Goal: Transaction & Acquisition: Book appointment/travel/reservation

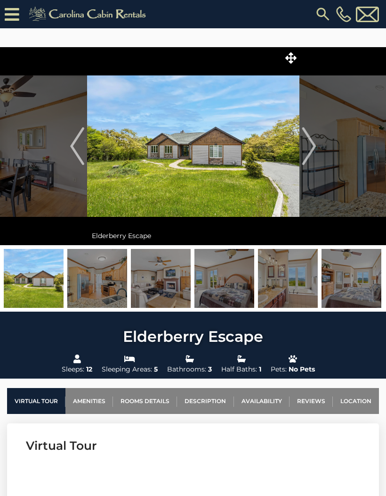
select select "**"
select select "*"
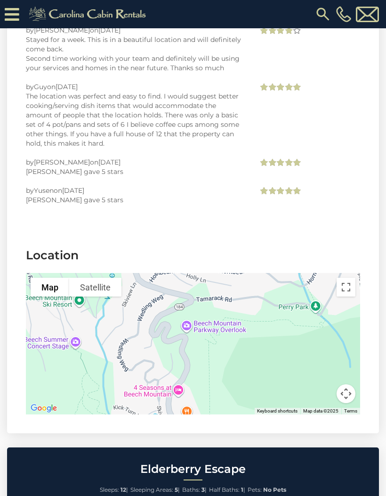
click at [16, 19] on icon at bounding box center [12, 14] width 15 height 16
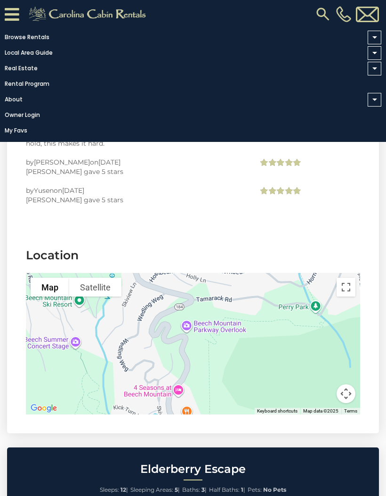
click at [24, 39] on link "Browse Rentals" at bounding box center [191, 37] width 382 height 13
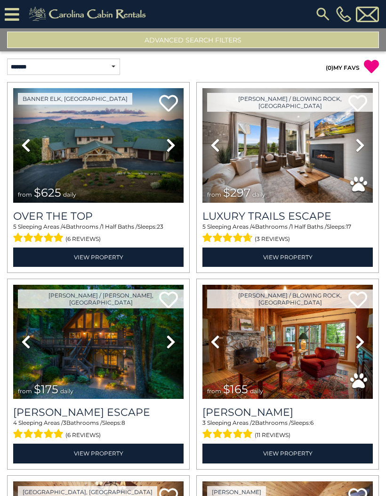
click at [228, 36] on button "Advanced Search Filters" at bounding box center [193, 40] width 372 height 16
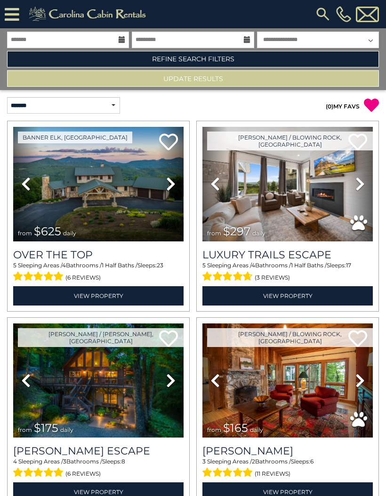
click at [299, 54] on link "Refine Search Filters" at bounding box center [193, 59] width 372 height 16
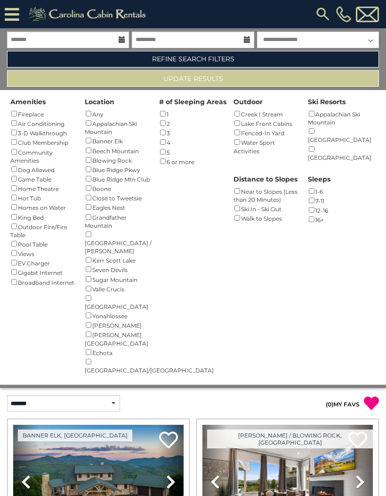
click at [318, 206] on div "12-16 ()" at bounding box center [342, 209] width 68 height 9
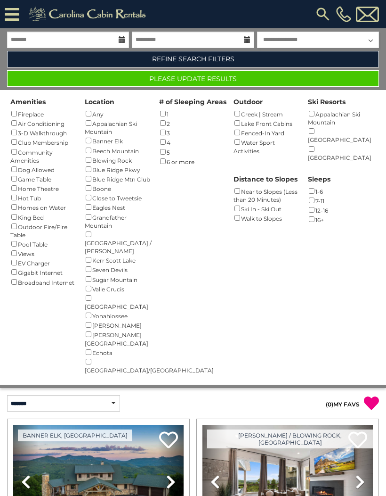
click at [313, 37] on select "**********" at bounding box center [318, 40] width 122 height 16
click at [307, 76] on button "Please Update Results" at bounding box center [193, 78] width 372 height 16
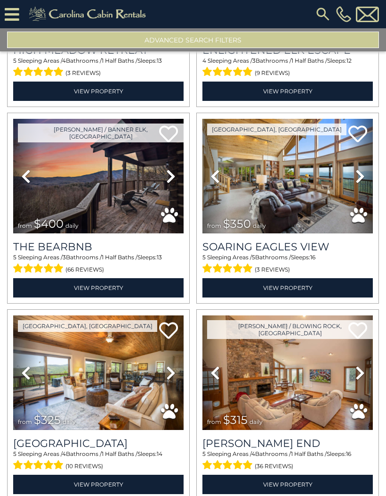
scroll to position [557, 0]
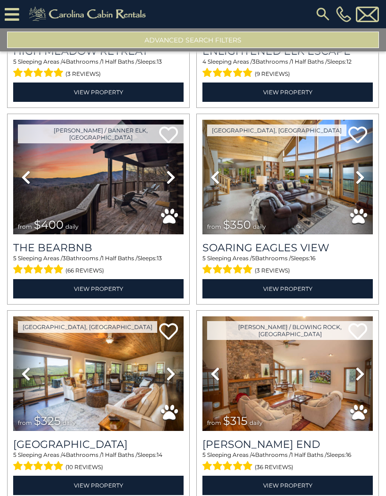
click at [339, 289] on link "View Property" at bounding box center [288, 288] width 171 height 19
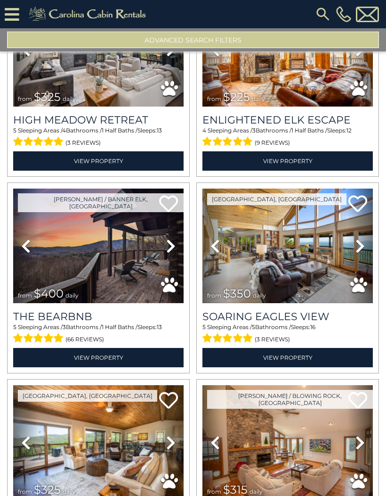
scroll to position [489, 0]
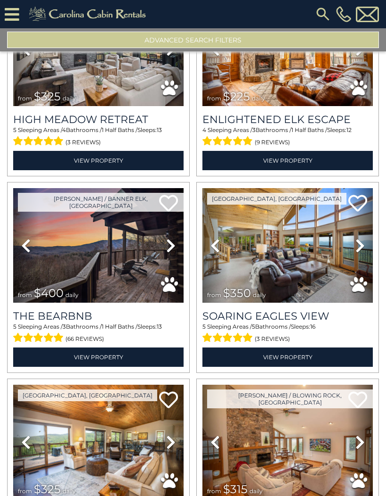
click at [321, 353] on link "View Property" at bounding box center [288, 356] width 171 height 19
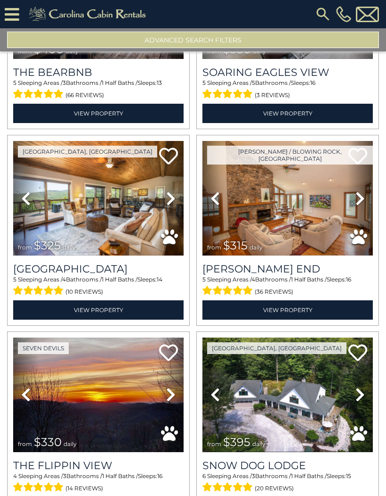
scroll to position [736, 0]
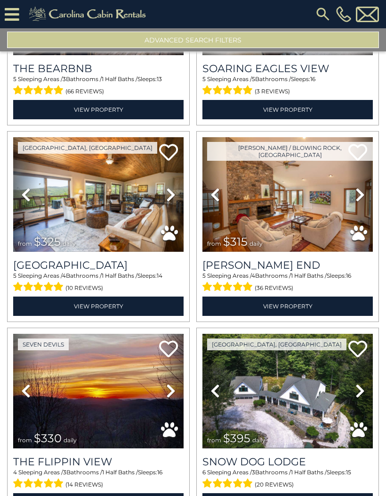
click at [53, 306] on link "View Property" at bounding box center [98, 305] width 171 height 19
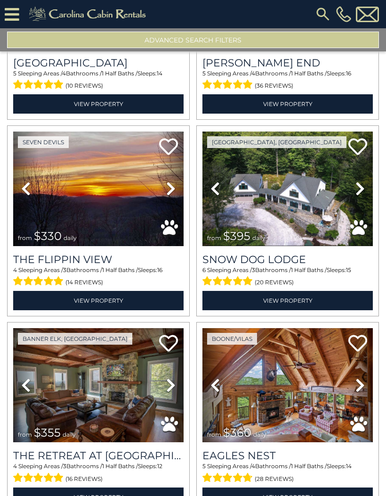
scroll to position [968, 0]
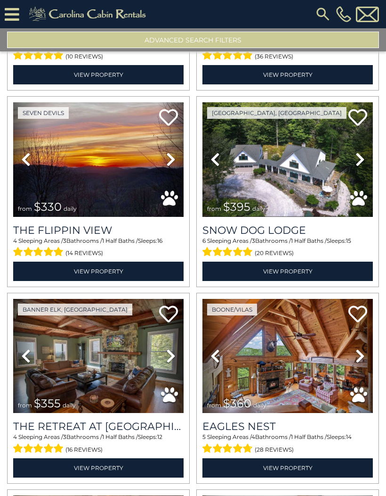
click at [318, 269] on link "View Property" at bounding box center [288, 270] width 171 height 19
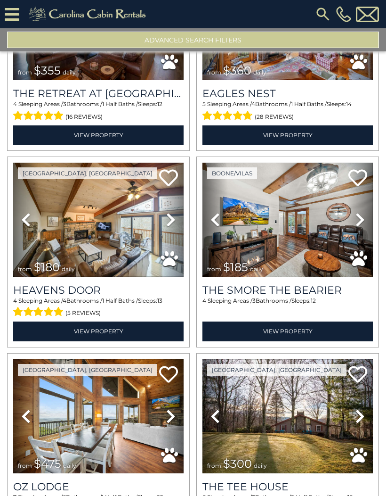
scroll to position [1302, 0]
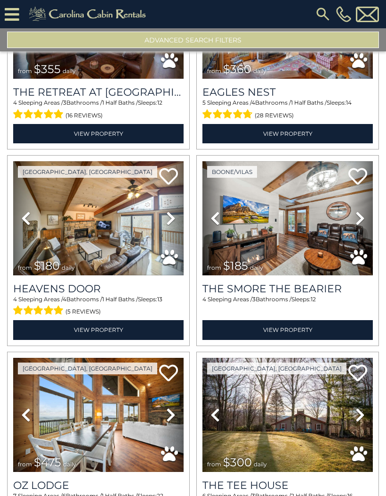
click at [55, 330] on link "View Property" at bounding box center [98, 329] width 171 height 19
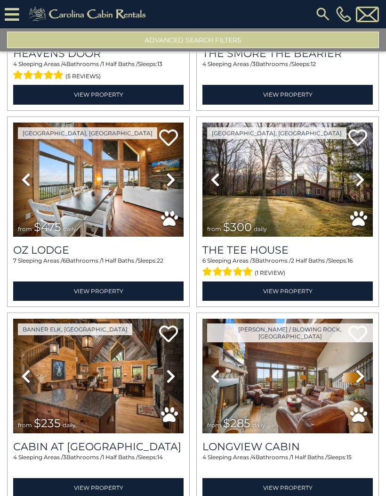
scroll to position [1538, 0]
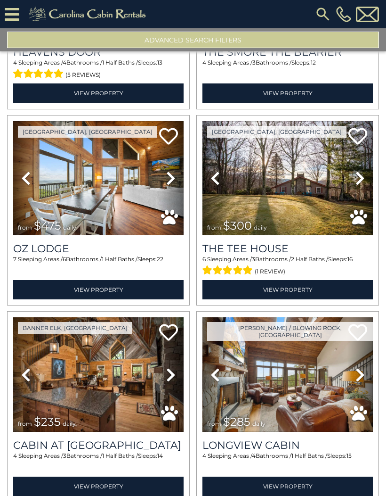
click at [319, 281] on link "View Property" at bounding box center [288, 289] width 171 height 19
click at [323, 288] on link "View Property" at bounding box center [288, 289] width 171 height 19
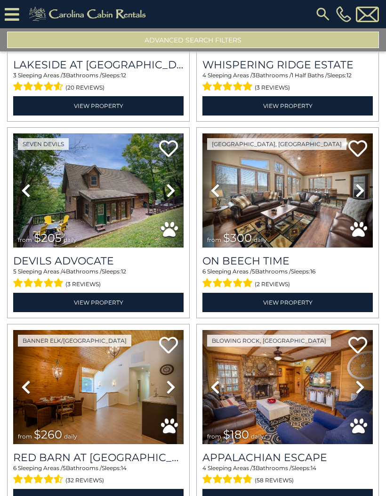
scroll to position [2116, 0]
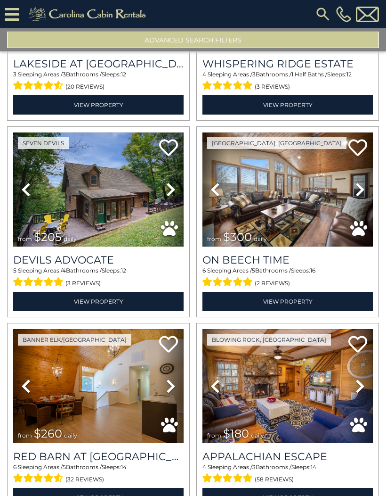
click at [310, 298] on link "View Property" at bounding box center [288, 301] width 171 height 19
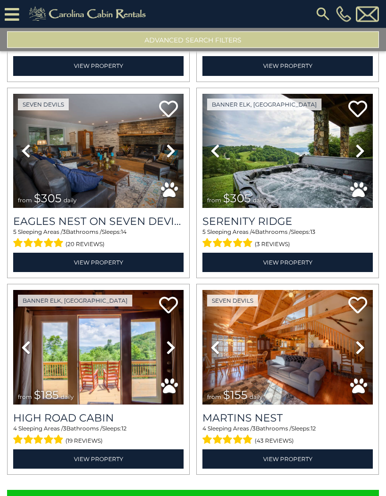
scroll to position [39, 0]
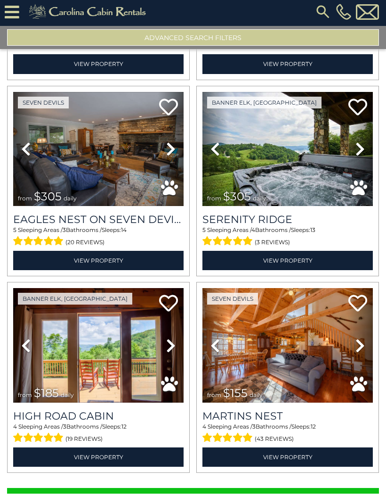
click at [318, 490] on button "Show More" at bounding box center [193, 499] width 372 height 19
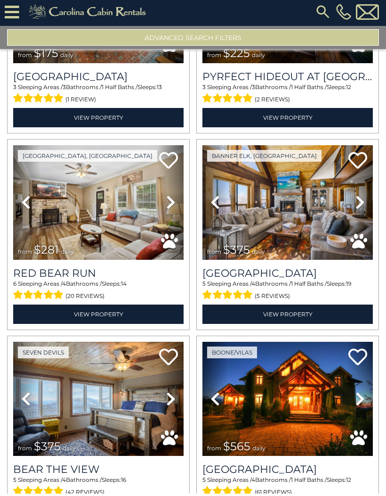
scroll to position [3082, 0]
click at [57, 307] on link "View Property" at bounding box center [98, 316] width 171 height 19
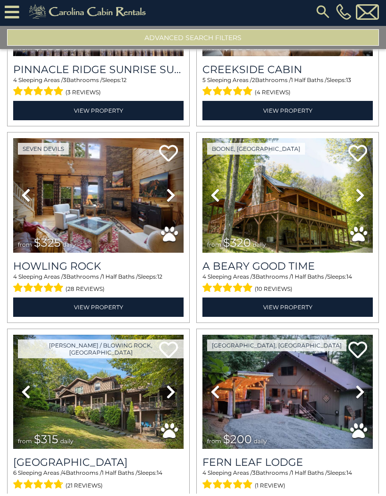
scroll to position [4072, 0]
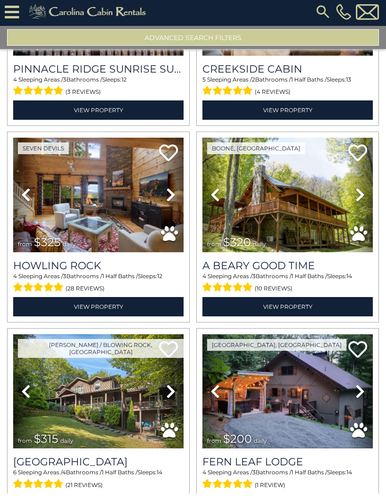
click at [328, 299] on link "View Property" at bounding box center [288, 308] width 171 height 19
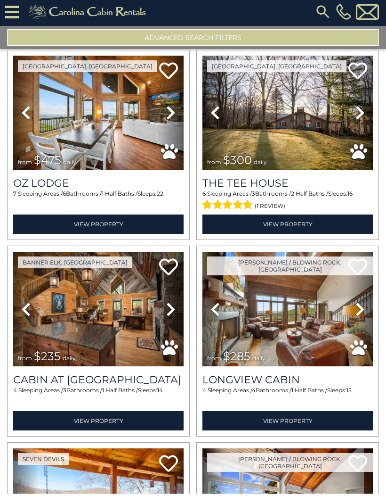
scroll to position [1604, 0]
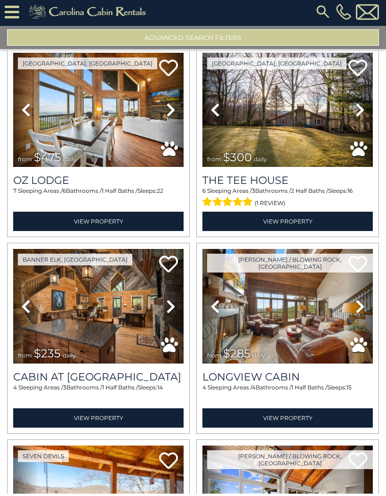
click at [63, 410] on link "View Property" at bounding box center [98, 419] width 171 height 19
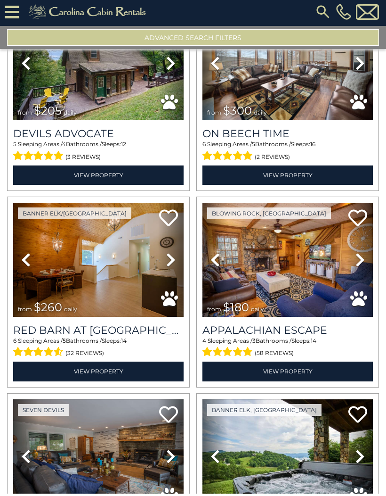
scroll to position [2239, 0]
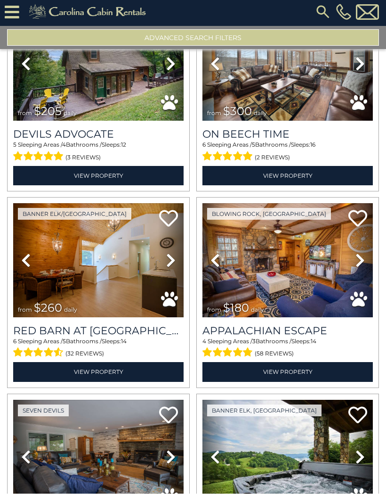
click at [74, 364] on link "View Property" at bounding box center [98, 373] width 171 height 19
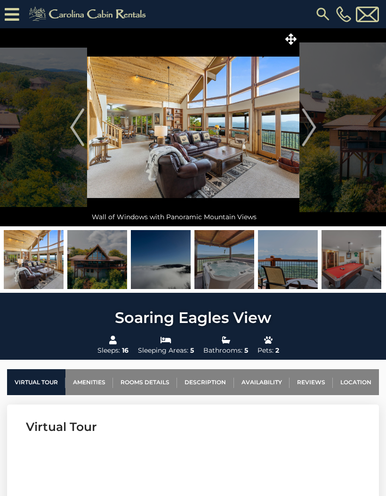
click at [312, 125] on img "Next" at bounding box center [309, 127] width 14 height 38
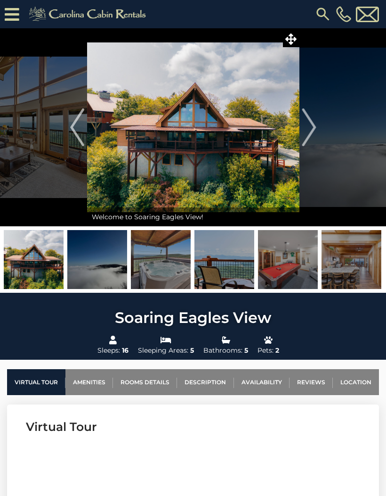
click at [312, 122] on img "Next" at bounding box center [309, 127] width 14 height 38
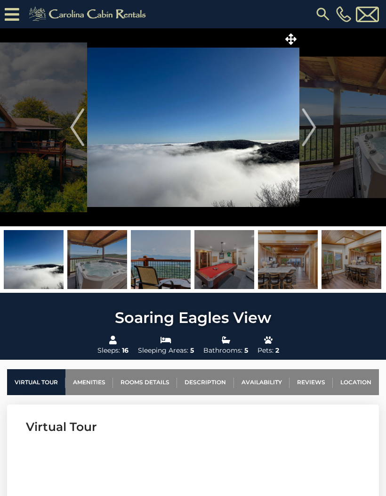
click at [83, 128] on img "Previous" at bounding box center [77, 127] width 14 height 38
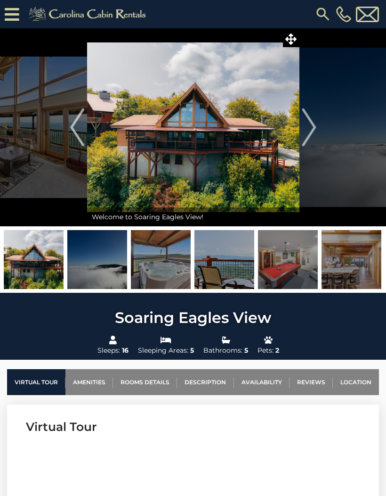
click at [309, 123] on img "Next" at bounding box center [309, 127] width 14 height 38
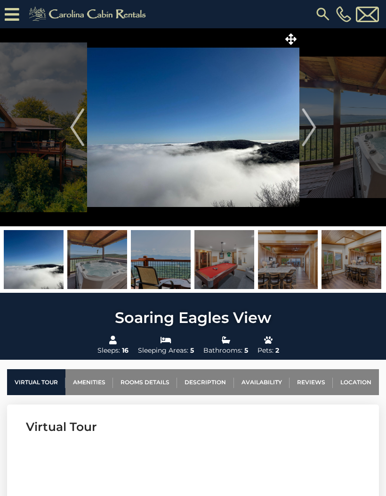
click at [313, 126] on img "Next" at bounding box center [309, 127] width 14 height 38
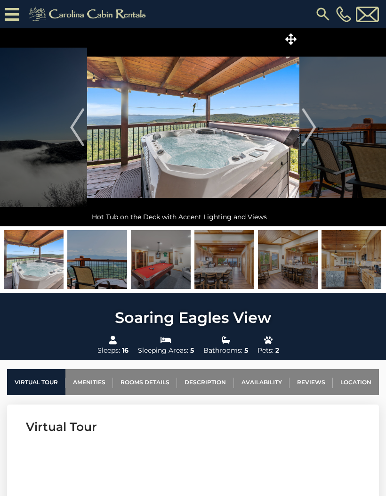
click at [313, 124] on img "Next" at bounding box center [309, 127] width 14 height 38
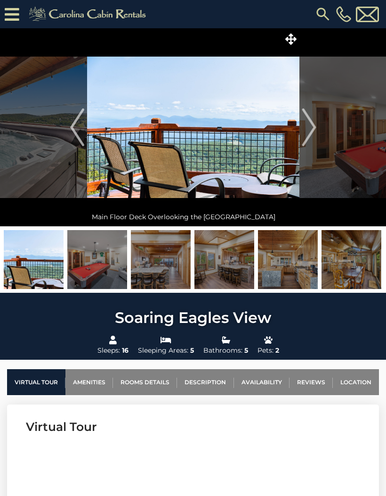
click at [313, 123] on img "Next" at bounding box center [309, 127] width 14 height 38
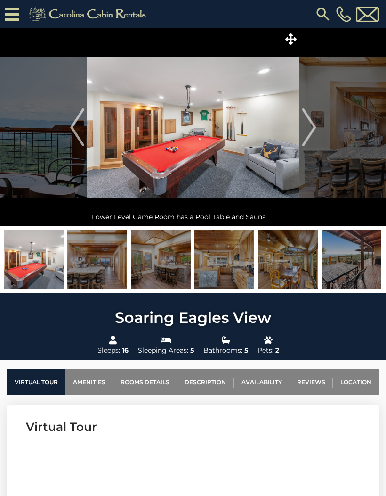
click at [312, 125] on img "Next" at bounding box center [309, 127] width 14 height 38
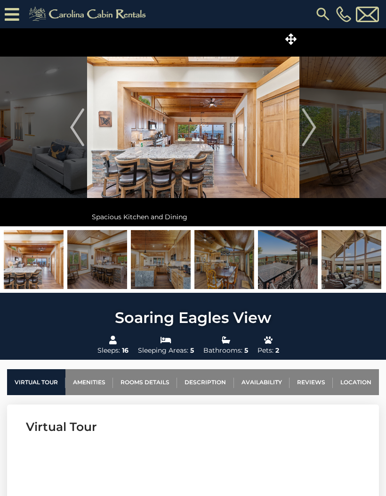
click at [311, 125] on img "Next" at bounding box center [309, 127] width 14 height 38
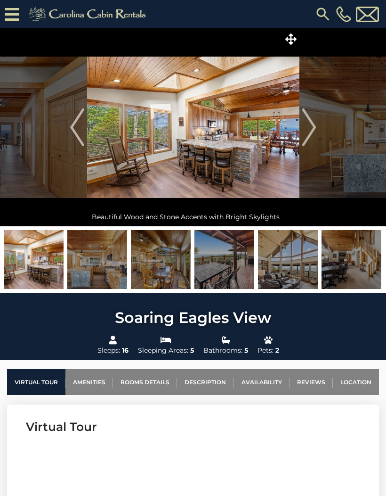
click at [314, 124] on img "Next" at bounding box center [309, 127] width 14 height 38
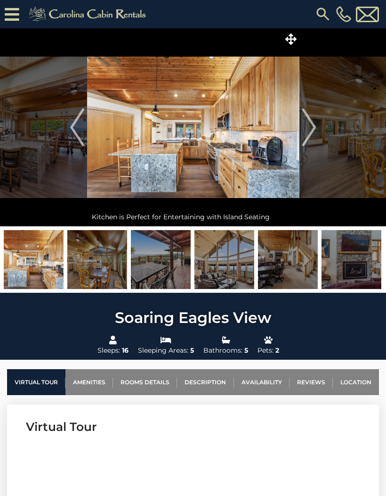
click at [309, 127] on img "Next" at bounding box center [309, 127] width 14 height 38
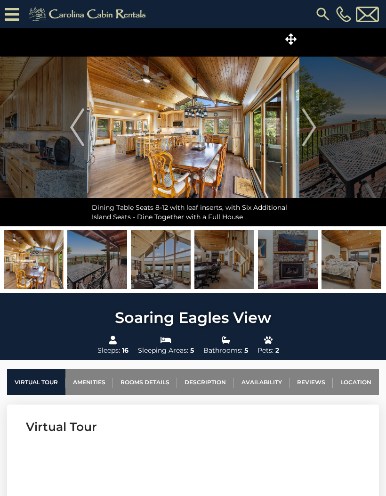
click at [310, 128] on img "Next" at bounding box center [309, 127] width 14 height 38
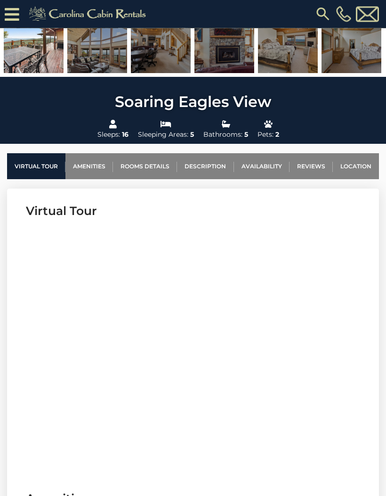
scroll to position [235, 0]
click at [361, 164] on link "Location" at bounding box center [356, 166] width 46 height 26
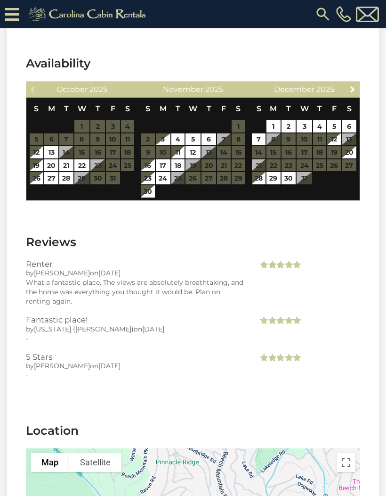
scroll to position [2391, 0]
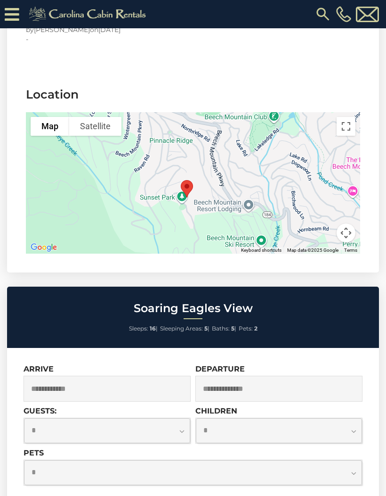
click at [345, 125] on button "Toggle fullscreen view" at bounding box center [346, 126] width 19 height 19
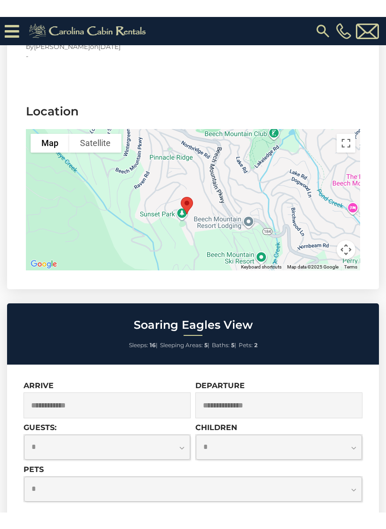
scroll to position [11, 0]
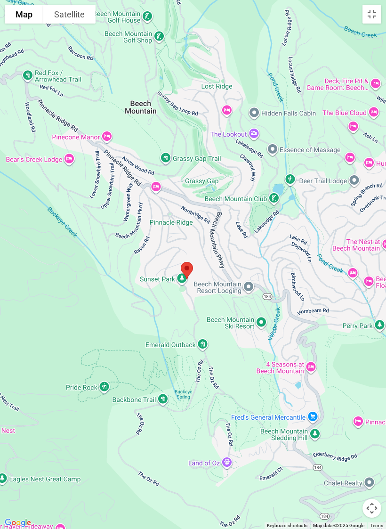
click at [375, 15] on button "Toggle fullscreen view" at bounding box center [372, 14] width 19 height 19
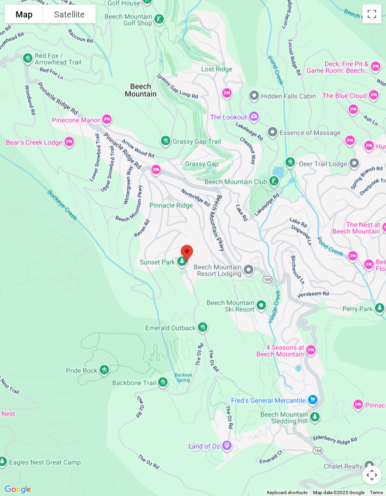
scroll to position [2457, 0]
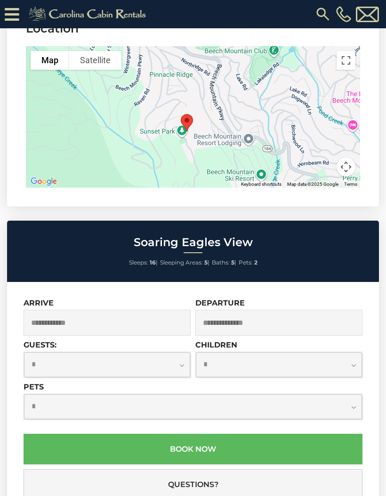
click at [59, 325] on input "text" at bounding box center [107, 323] width 167 height 26
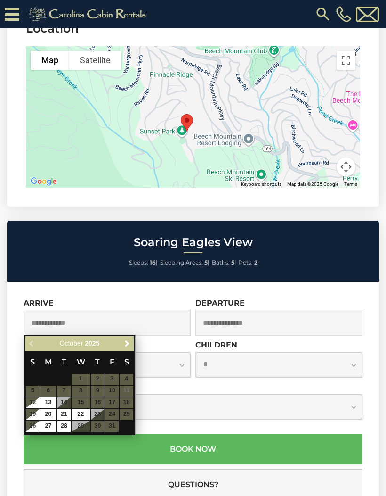
click at [127, 342] on span "Next" at bounding box center [127, 344] width 8 height 8
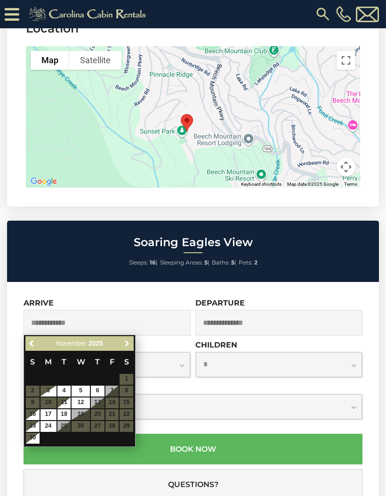
click at [127, 345] on span "Next" at bounding box center [127, 344] width 8 height 8
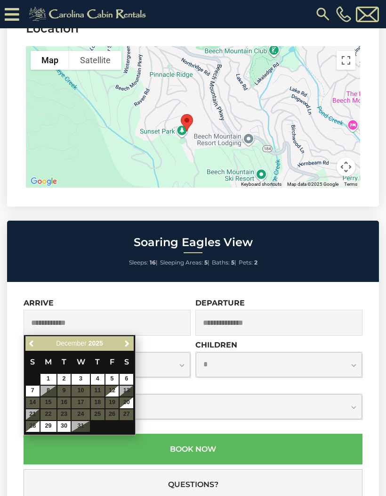
click at [130, 347] on span "Next" at bounding box center [127, 344] width 8 height 8
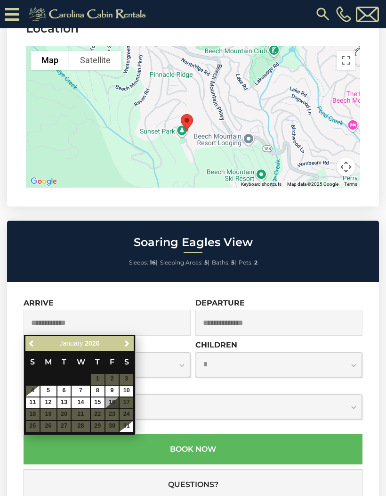
click at [128, 347] on span "Next" at bounding box center [127, 344] width 8 height 8
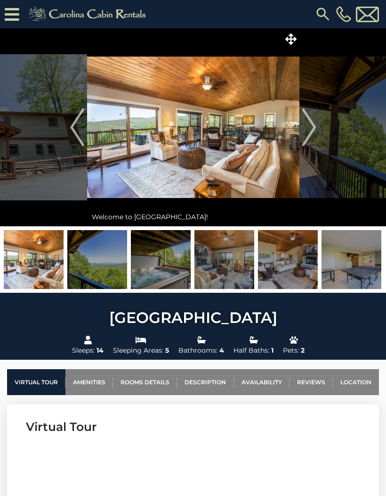
click at [81, 132] on img "Previous" at bounding box center [77, 127] width 14 height 38
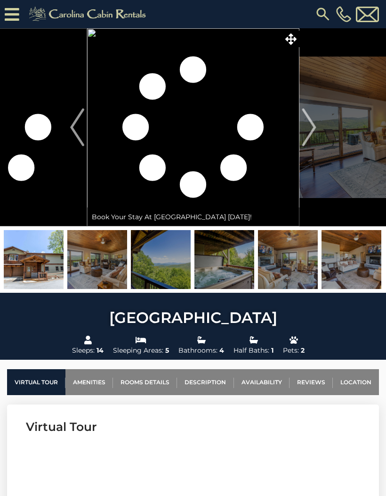
click at [27, 271] on img at bounding box center [34, 259] width 60 height 59
click at [312, 127] on img "Next" at bounding box center [309, 127] width 14 height 38
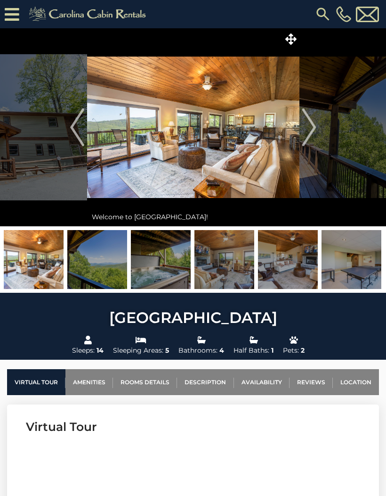
click at [315, 127] on img "Next" at bounding box center [309, 127] width 14 height 38
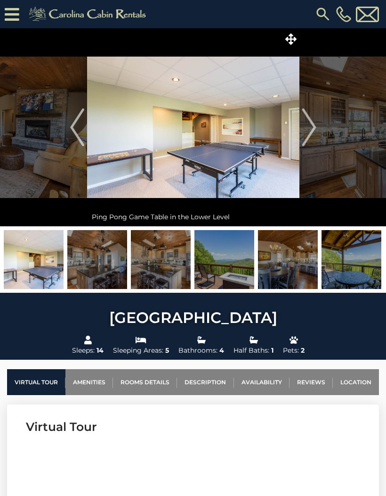
click at [306, 129] on img "Next" at bounding box center [309, 127] width 14 height 38
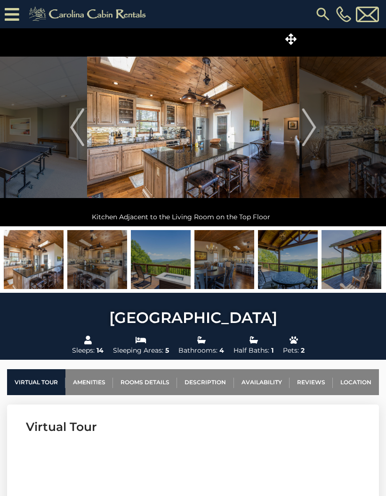
click at [304, 126] on img "Next" at bounding box center [309, 127] width 14 height 38
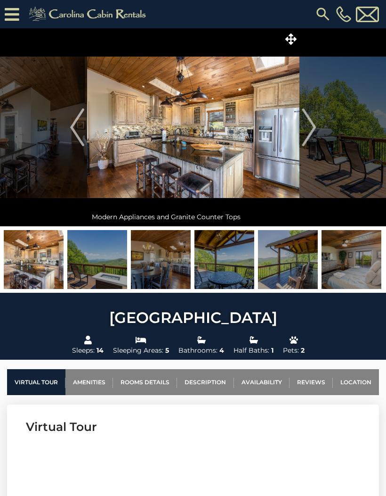
click at [302, 127] on img "Next" at bounding box center [309, 127] width 14 height 38
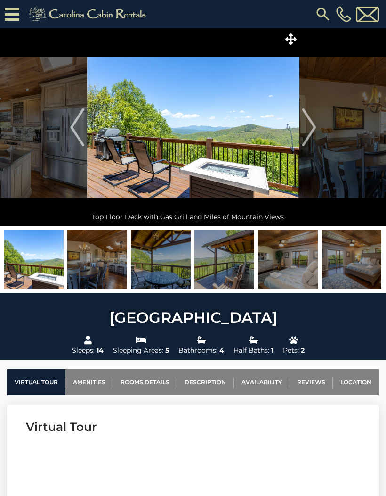
click at [304, 130] on img "Next" at bounding box center [309, 127] width 14 height 38
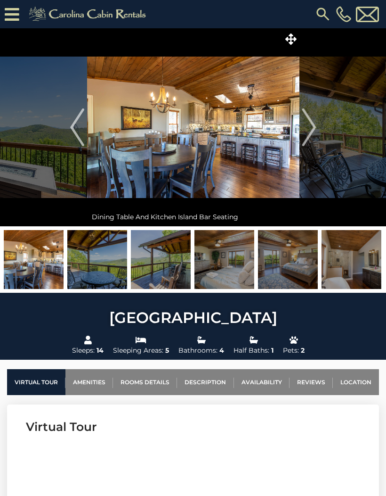
click at [305, 128] on img "Next" at bounding box center [309, 127] width 14 height 38
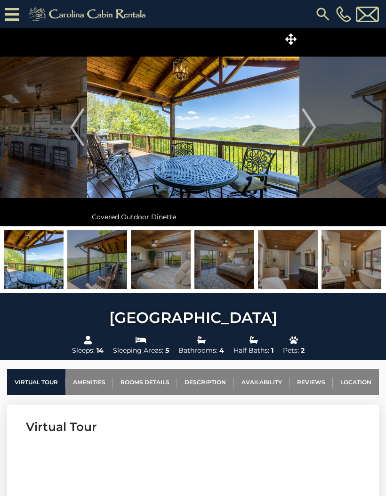
click at [305, 128] on img "Next" at bounding box center [309, 127] width 14 height 38
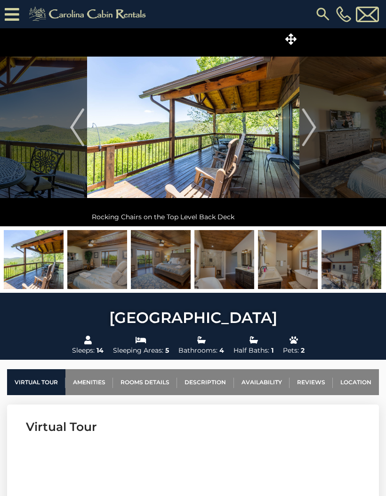
click at [303, 127] on img "Next" at bounding box center [309, 127] width 14 height 38
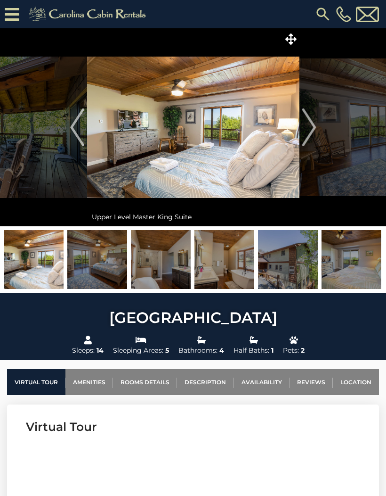
click at [297, 127] on img at bounding box center [193, 127] width 212 height 198
click at [301, 127] on button "Next" at bounding box center [309, 127] width 19 height 198
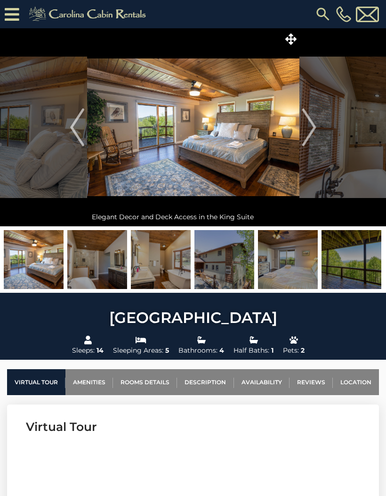
click at [305, 125] on img "Next" at bounding box center [309, 127] width 14 height 38
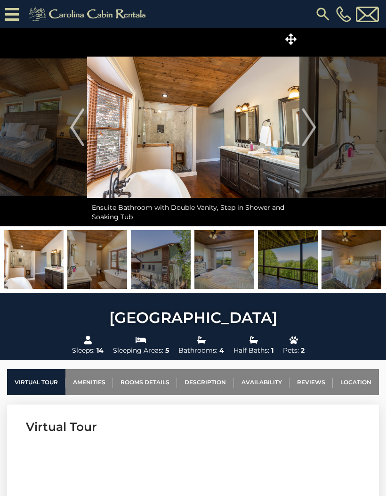
click at [303, 121] on img "Next" at bounding box center [309, 127] width 14 height 38
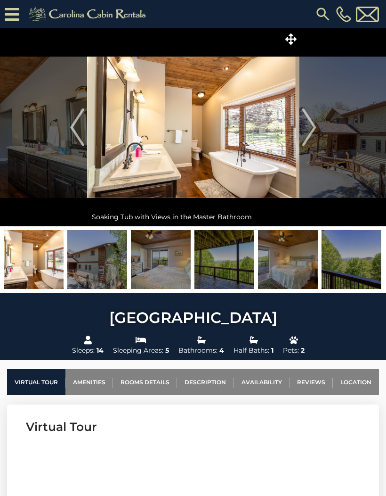
click at [303, 122] on img "Next" at bounding box center [309, 127] width 14 height 38
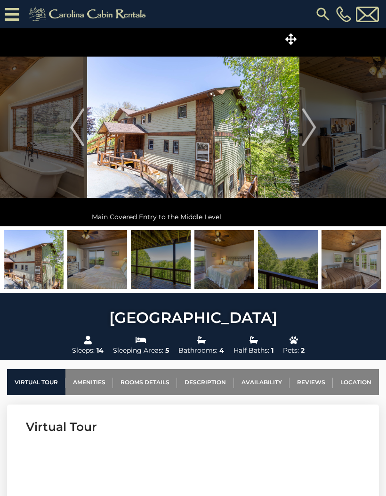
click at [303, 121] on img "Next" at bounding box center [309, 127] width 14 height 38
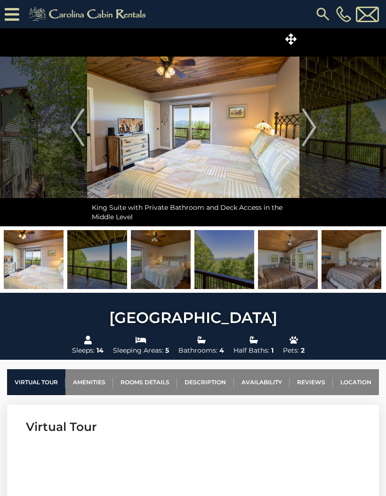
click at [76, 122] on img "Previous" at bounding box center [77, 127] width 14 height 38
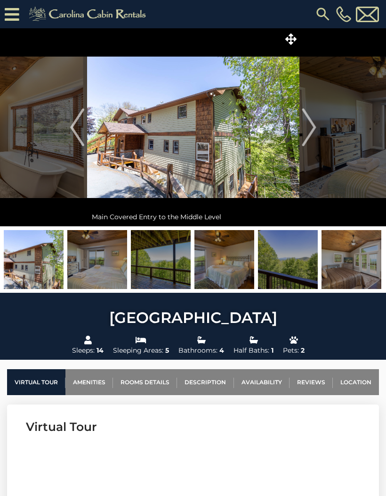
click at [314, 132] on img "Next" at bounding box center [309, 127] width 14 height 38
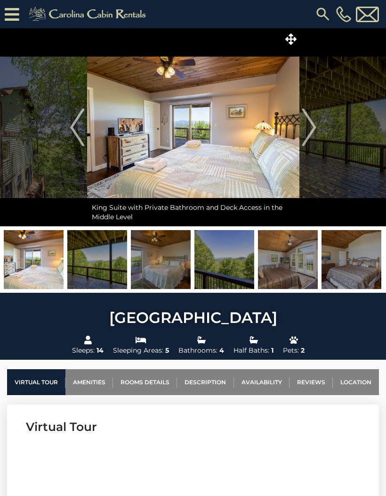
click at [309, 134] on img "Next" at bounding box center [309, 127] width 14 height 38
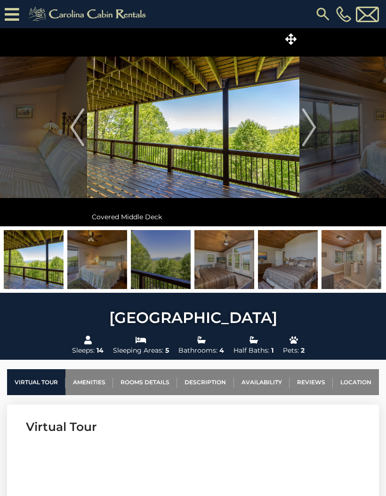
click at [309, 127] on img "Next" at bounding box center [309, 127] width 14 height 38
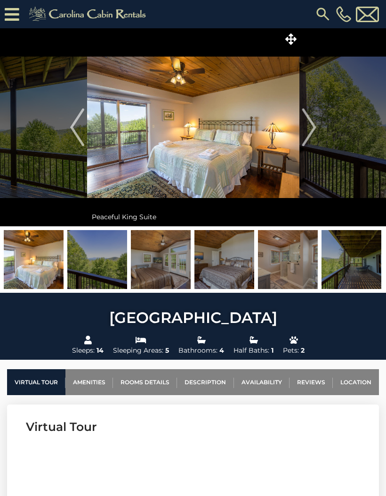
click at [305, 123] on img "Next" at bounding box center [309, 127] width 14 height 38
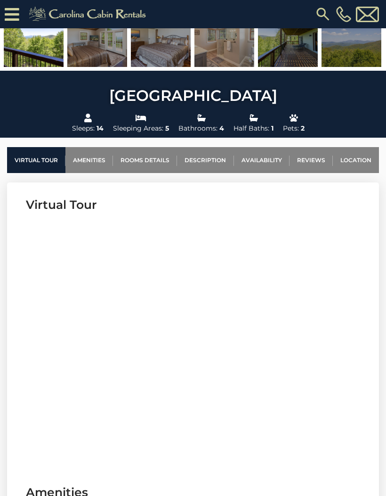
click at [358, 159] on link "Location" at bounding box center [356, 160] width 46 height 26
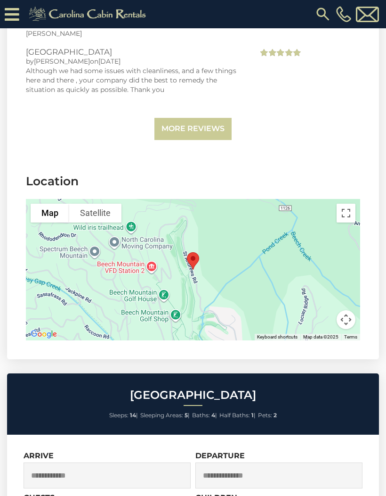
scroll to position [2797, 0]
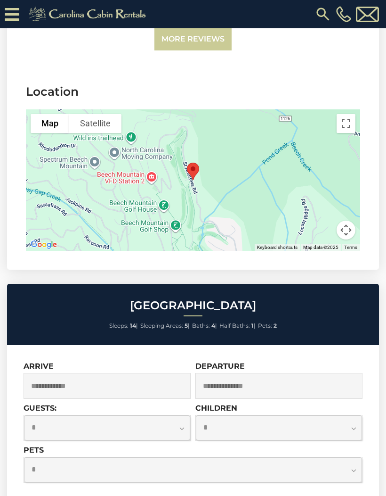
click at [349, 129] on button "Toggle fullscreen view" at bounding box center [346, 123] width 19 height 19
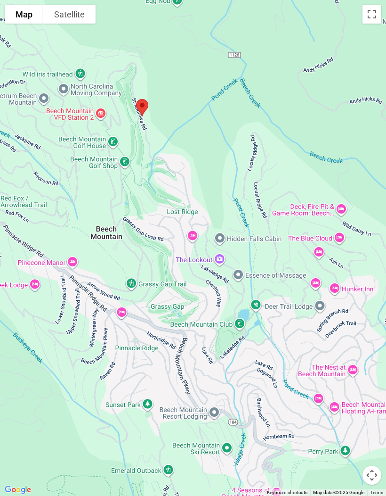
scroll to position [2767, 0]
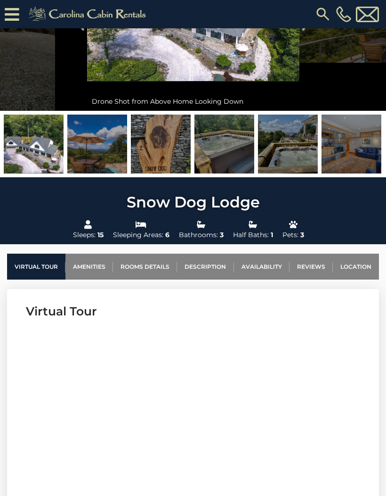
scroll to position [131, 0]
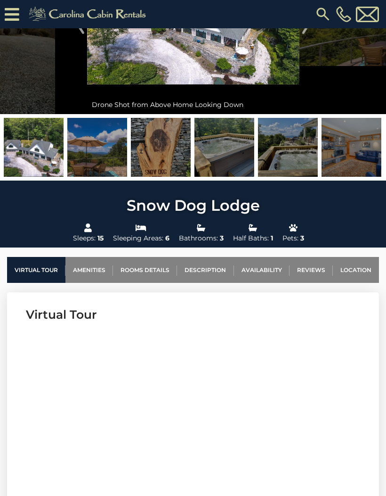
click at [357, 264] on link "Location" at bounding box center [356, 270] width 46 height 26
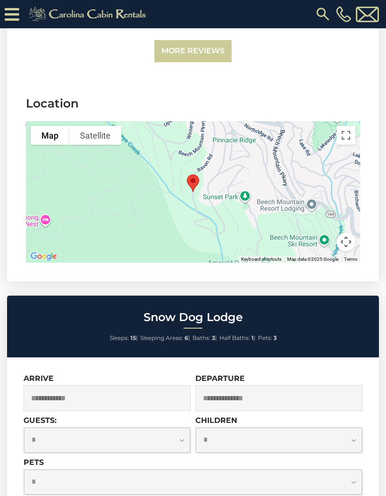
scroll to position [2606, 0]
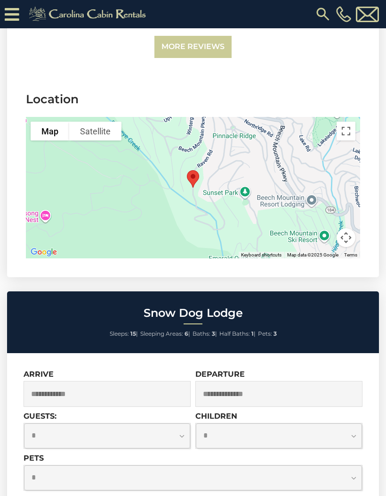
click at [65, 381] on input "text" at bounding box center [107, 394] width 167 height 26
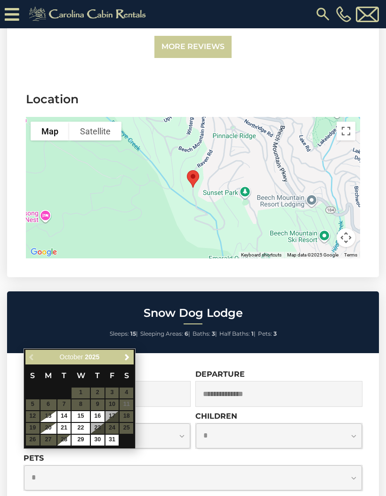
click at [125, 358] on span "Next" at bounding box center [127, 357] width 8 height 8
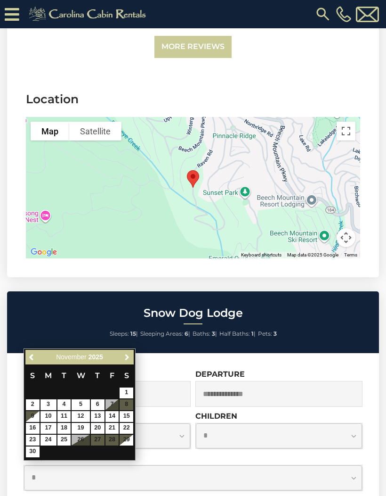
click at [127, 357] on span "Next" at bounding box center [127, 357] width 8 height 8
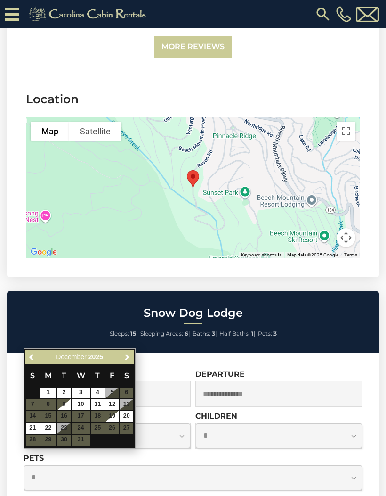
click at [129, 358] on span "Next" at bounding box center [127, 357] width 8 height 8
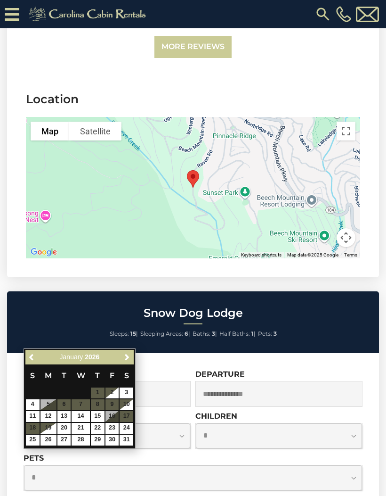
click at [126, 360] on span "Next" at bounding box center [127, 357] width 8 height 8
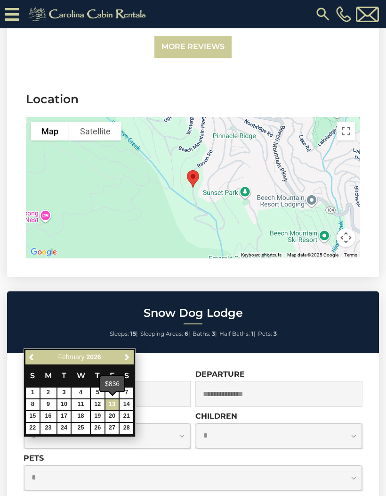
click at [114, 403] on link "13" at bounding box center [113, 404] width 14 height 11
type input "**********"
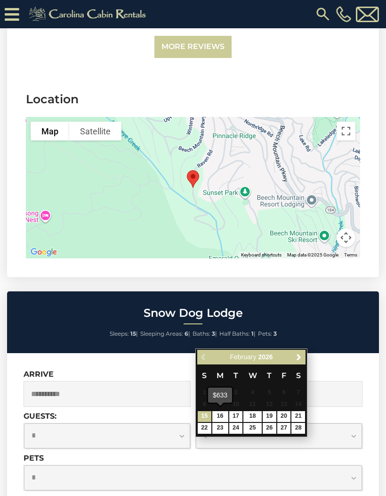
click at [223, 414] on link "16" at bounding box center [220, 416] width 16 height 11
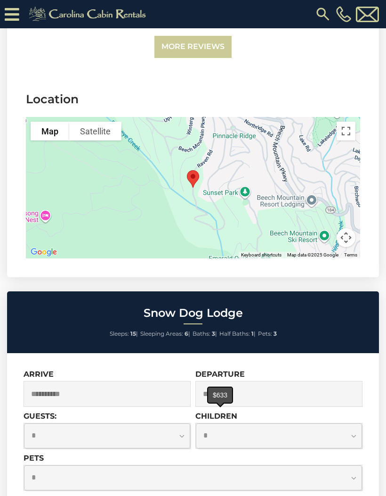
click at [124, 381] on input "**********" at bounding box center [107, 394] width 167 height 26
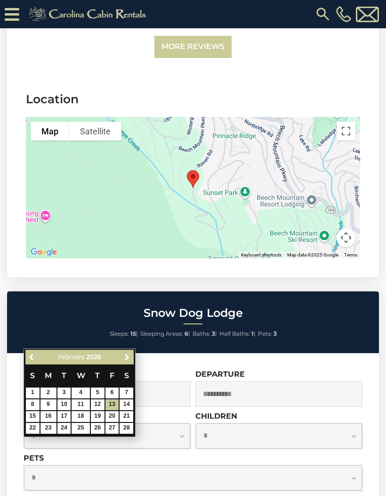
click at [287, 381] on input "**********" at bounding box center [279, 394] width 167 height 26
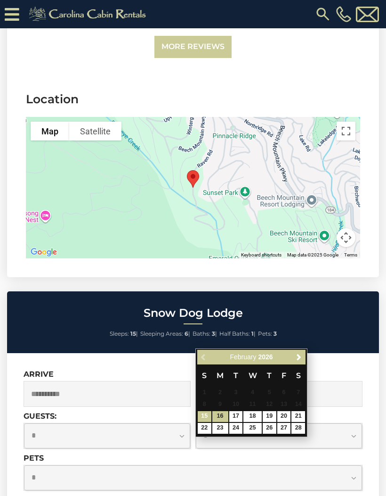
click at [207, 414] on link "15" at bounding box center [205, 416] width 14 height 11
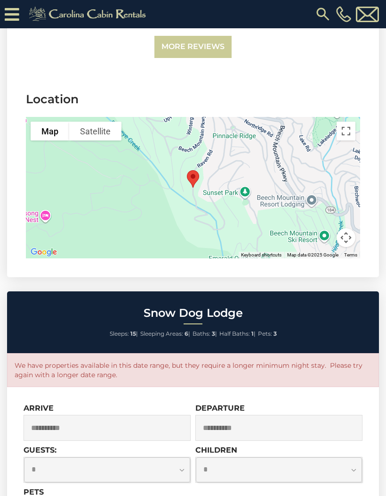
click at [128, 415] on input "**********" at bounding box center [107, 428] width 167 height 26
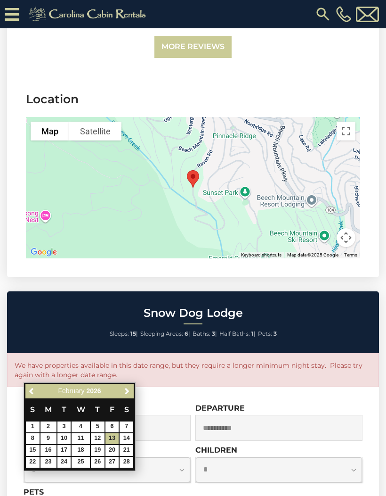
click at [304, 403] on div "**********" at bounding box center [279, 421] width 167 height 37
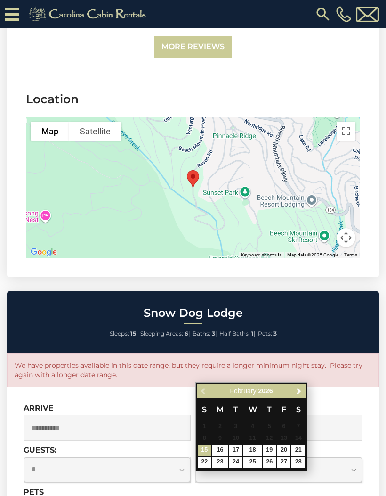
click at [220, 447] on link "16" at bounding box center [220, 450] width 16 height 11
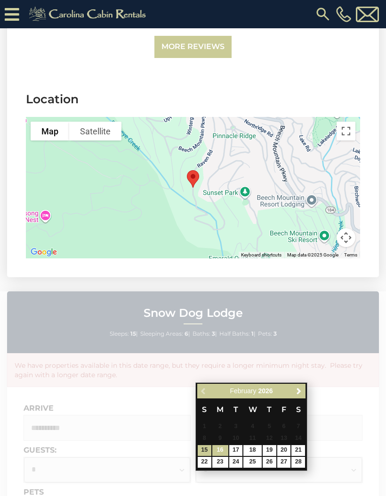
type input "**********"
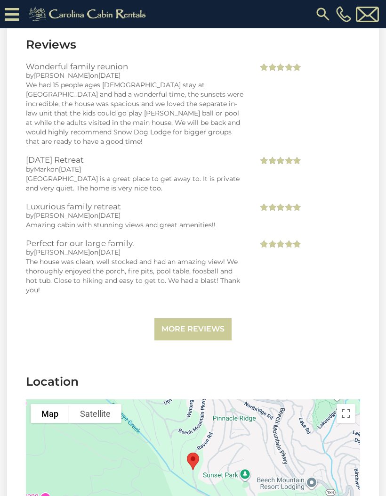
scroll to position [2311, 0]
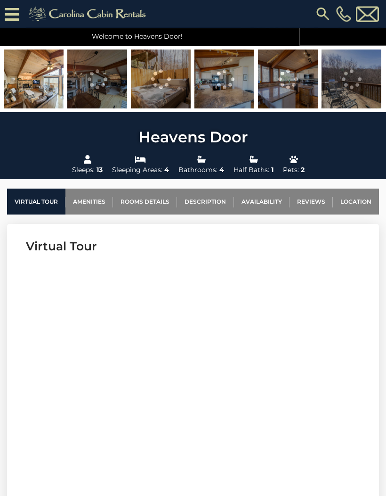
scroll to position [198, 0]
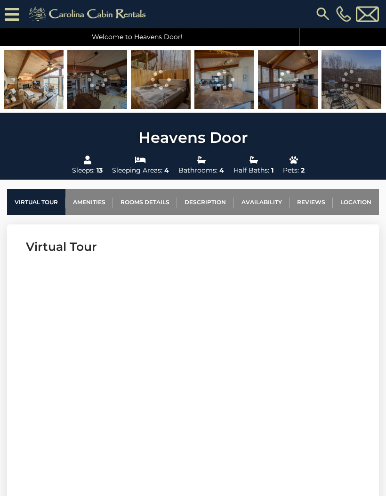
click at [361, 202] on link "Location" at bounding box center [356, 202] width 46 height 26
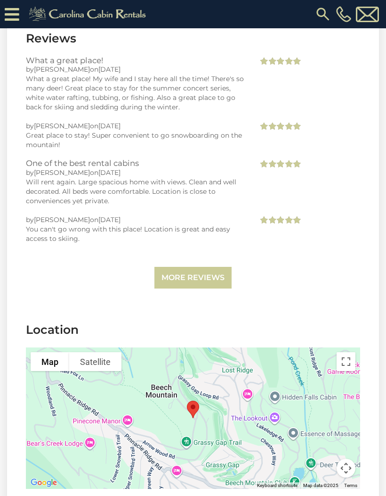
scroll to position [2364, 0]
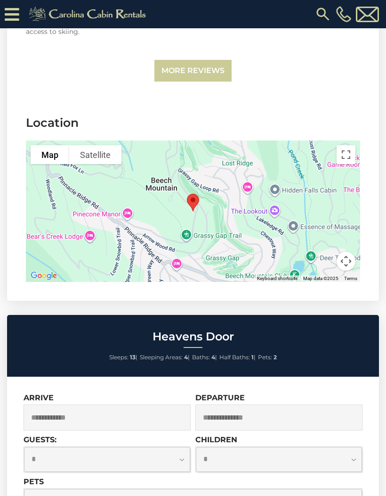
click at [350, 145] on button "Toggle fullscreen view" at bounding box center [346, 154] width 19 height 19
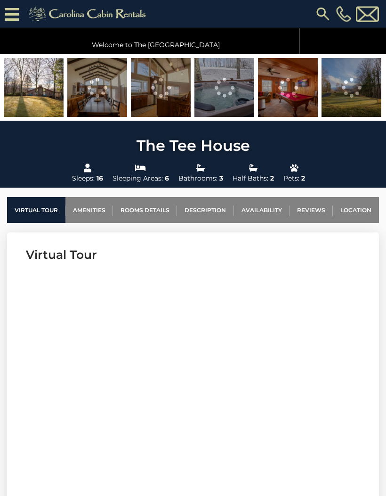
scroll to position [214, 0]
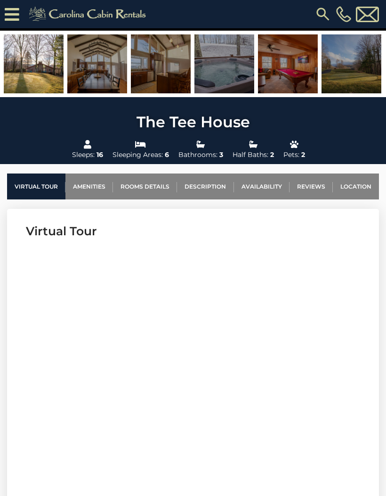
click at [360, 184] on link "Location" at bounding box center [356, 186] width 46 height 26
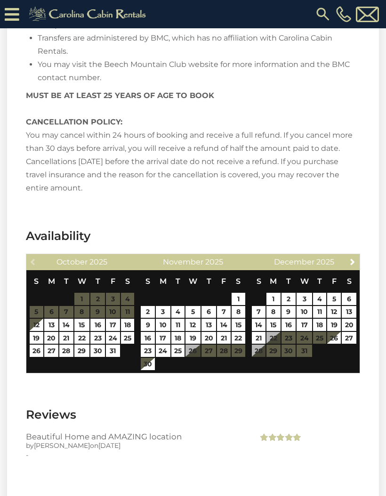
scroll to position [2669, 0]
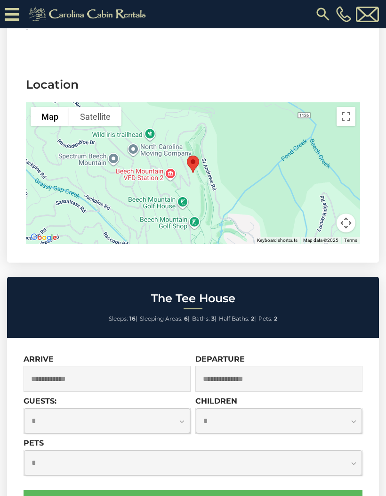
click at [348, 122] on button "Toggle fullscreen view" at bounding box center [346, 116] width 19 height 19
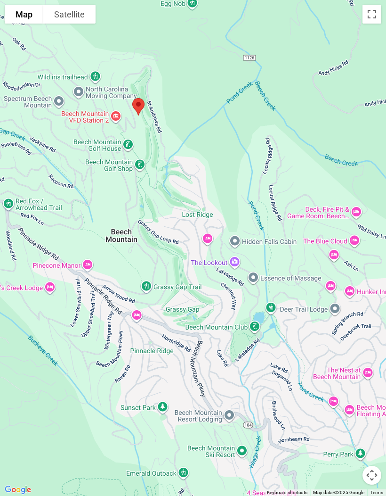
scroll to position [2660, 0]
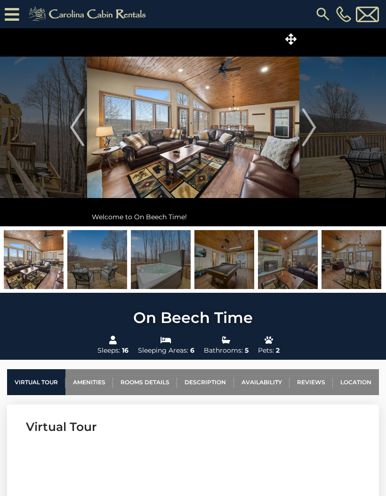
click at [351, 377] on link "Location" at bounding box center [356, 382] width 46 height 26
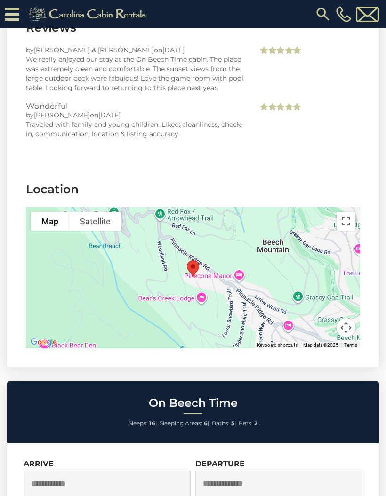
scroll to position [2362, 0]
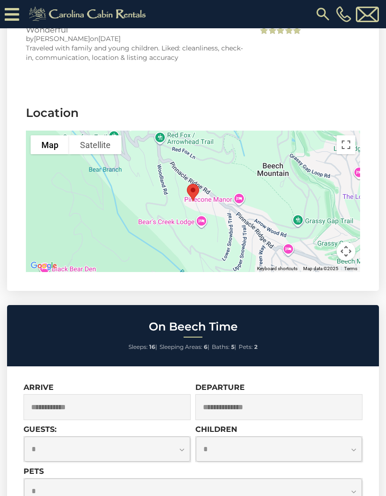
click at [348, 142] on button "Toggle fullscreen view" at bounding box center [346, 144] width 19 height 19
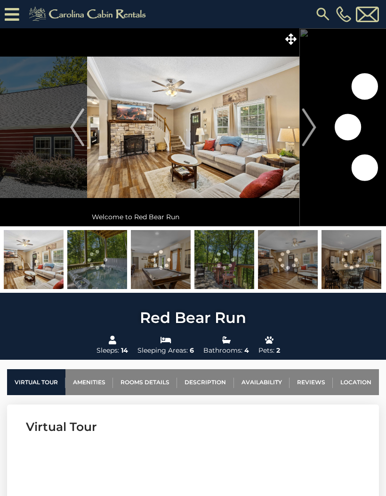
click at [356, 377] on link "Location" at bounding box center [356, 382] width 46 height 26
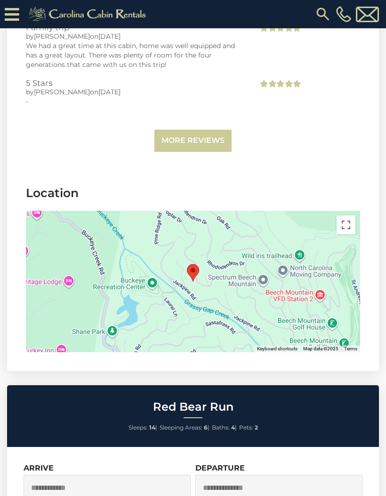
scroll to position [3139, 0]
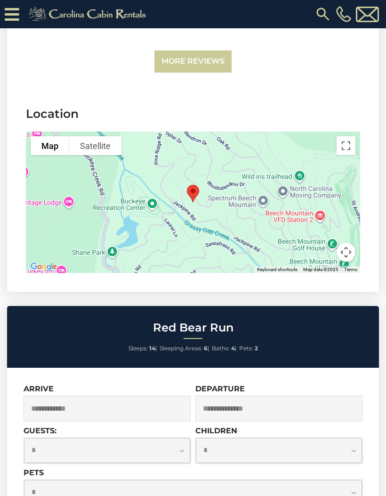
click at [351, 146] on button "Toggle fullscreen view" at bounding box center [346, 145] width 19 height 19
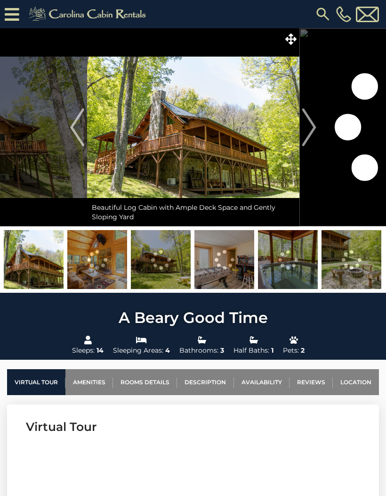
click at [353, 380] on link "Location" at bounding box center [356, 382] width 46 height 26
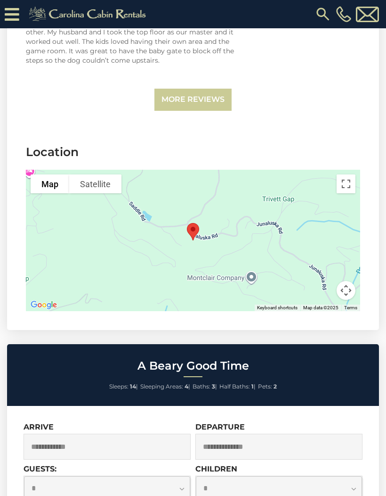
scroll to position [2407, 0]
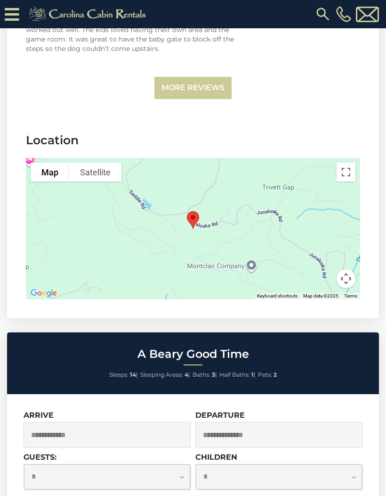
click at [347, 163] on button "Toggle fullscreen view" at bounding box center [346, 172] width 19 height 19
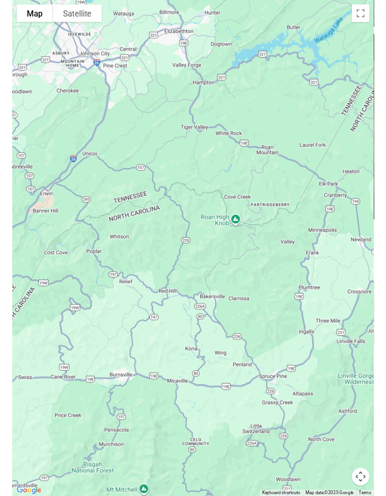
scroll to position [2396, 0]
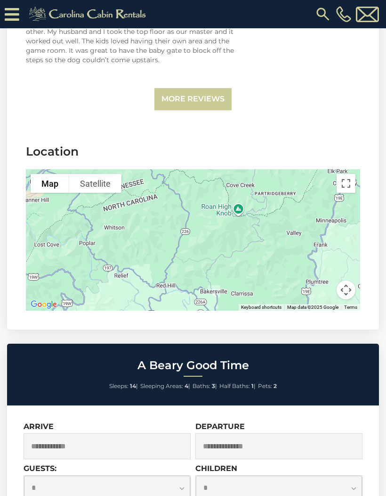
click at [346, 174] on button "Toggle fullscreen view" at bounding box center [346, 183] width 19 height 19
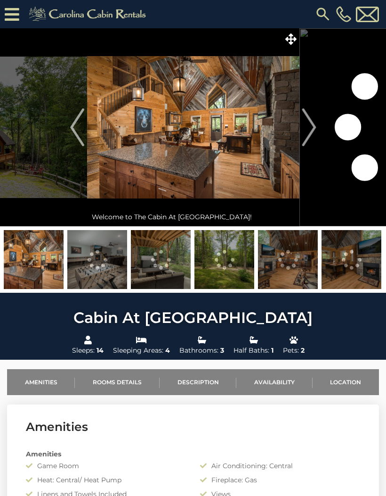
click at [345, 377] on link "Location" at bounding box center [346, 382] width 66 height 26
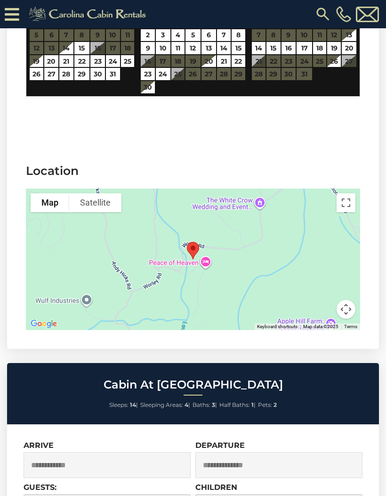
scroll to position [1964, 0]
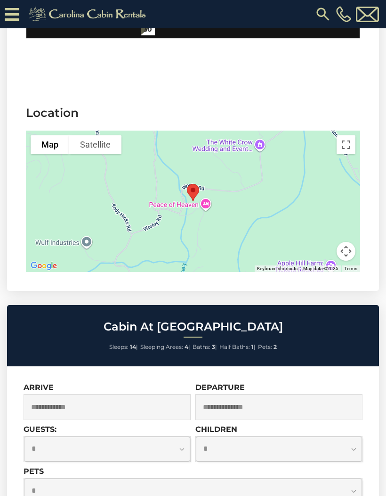
click at [348, 138] on button "Toggle fullscreen view" at bounding box center [346, 144] width 19 height 19
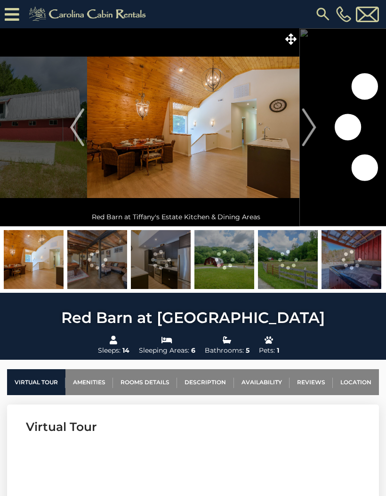
click at [354, 373] on link "Location" at bounding box center [356, 382] width 46 height 26
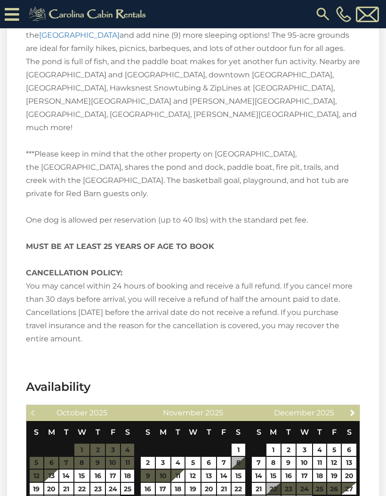
scroll to position [2984, 0]
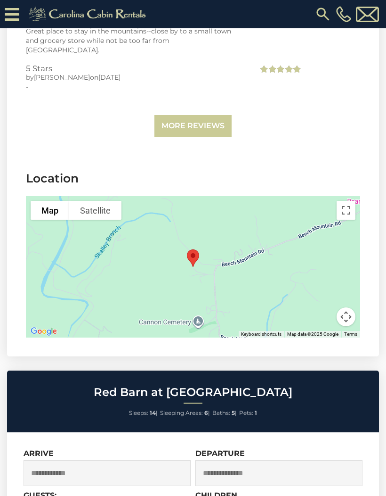
click at [350, 201] on button "Toggle fullscreen view" at bounding box center [346, 210] width 19 height 19
